Goal: Register for event/course

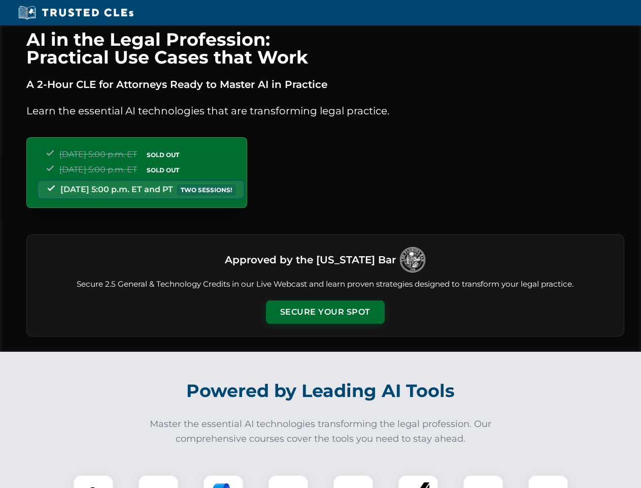
click at [325, 312] on button "Secure Your Spot" at bounding box center [325, 311] width 119 height 23
click at [93, 481] on img at bounding box center [93, 494] width 29 height 29
